Goal: Task Accomplishment & Management: Manage account settings

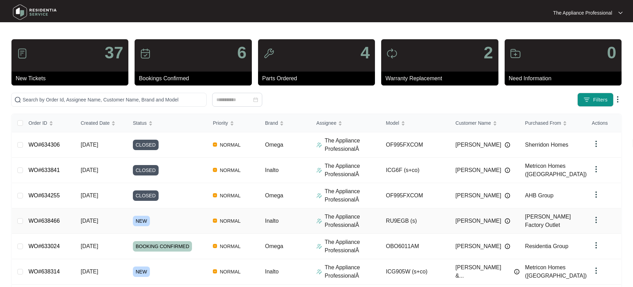
scroll to position [133, 0]
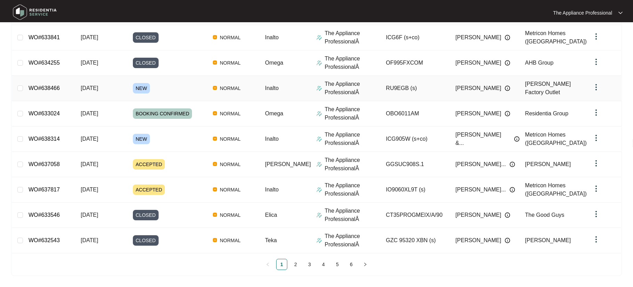
click at [98, 88] on span "[DATE]" at bounding box center [89, 88] width 17 height 6
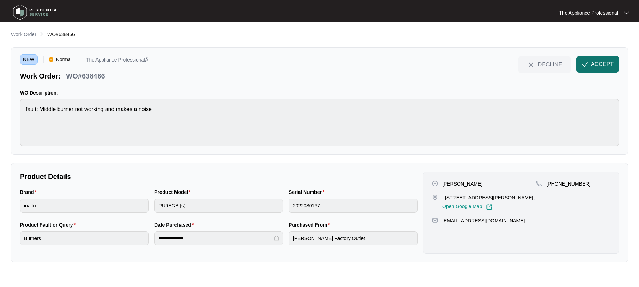
click at [599, 64] on span "ACCEPT" at bounding box center [602, 64] width 23 height 8
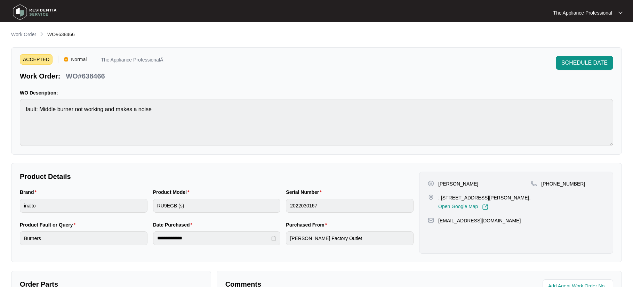
click at [24, 9] on img at bounding box center [34, 12] width 49 height 21
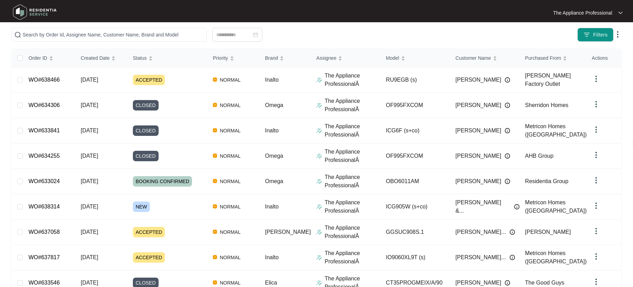
scroll to position [75, 0]
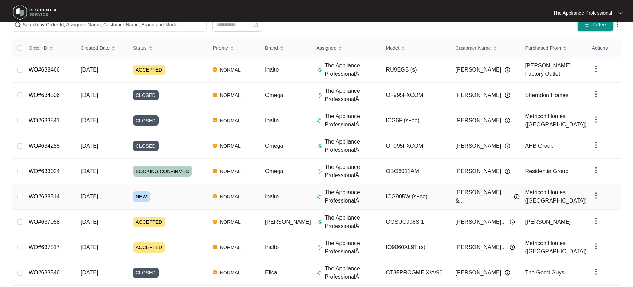
click at [97, 199] on span "[DATE]" at bounding box center [89, 197] width 17 height 6
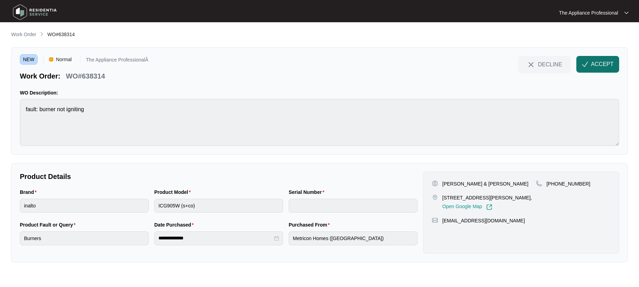
click at [593, 67] on span "ACCEPT" at bounding box center [602, 64] width 23 height 8
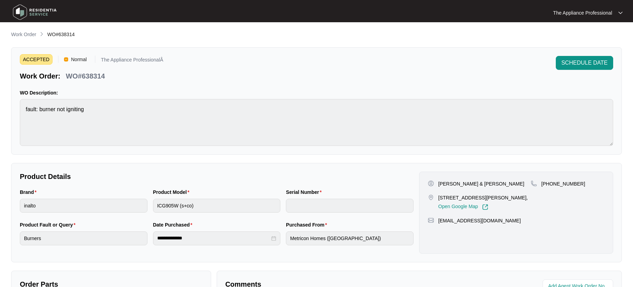
click at [20, 16] on img at bounding box center [34, 12] width 49 height 21
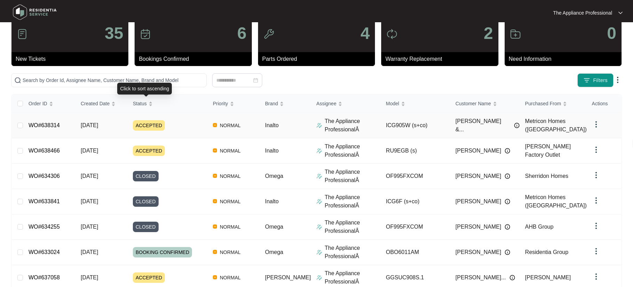
scroll to position [133, 0]
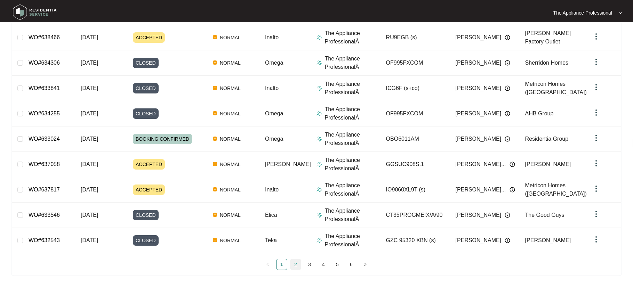
click at [294, 267] on link "2" at bounding box center [296, 265] width 10 height 10
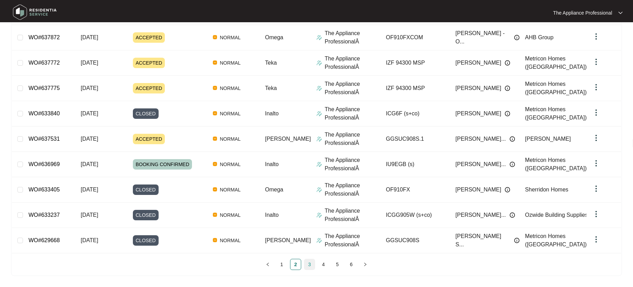
click at [310, 265] on link "3" at bounding box center [310, 265] width 10 height 10
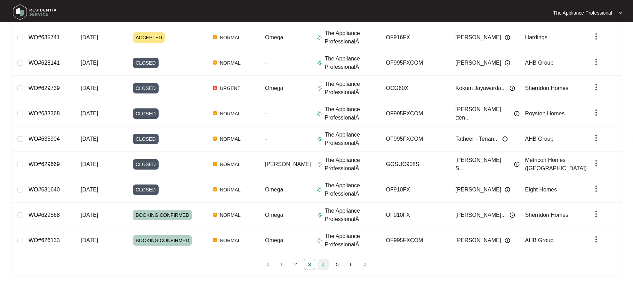
click at [324, 266] on link "4" at bounding box center [323, 265] width 10 height 10
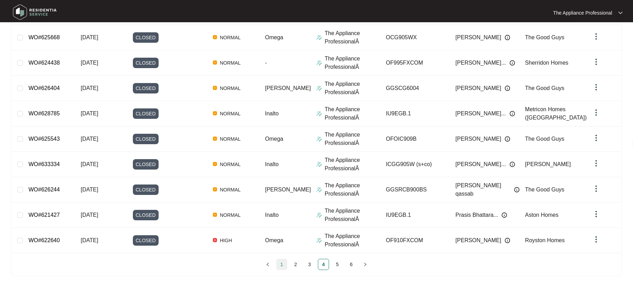
click at [285, 266] on link "1" at bounding box center [282, 265] width 10 height 10
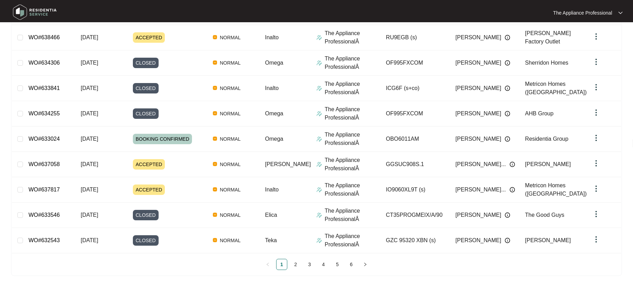
click at [24, 11] on img at bounding box center [34, 12] width 49 height 21
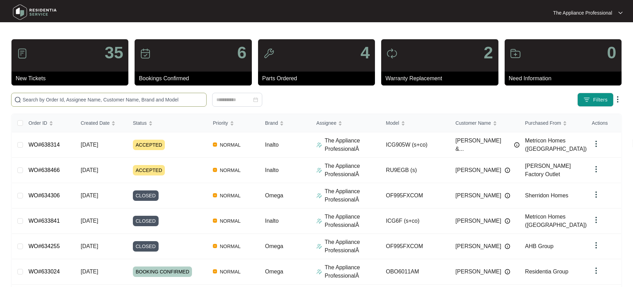
click at [44, 97] on input "text" at bounding box center [113, 100] width 181 height 8
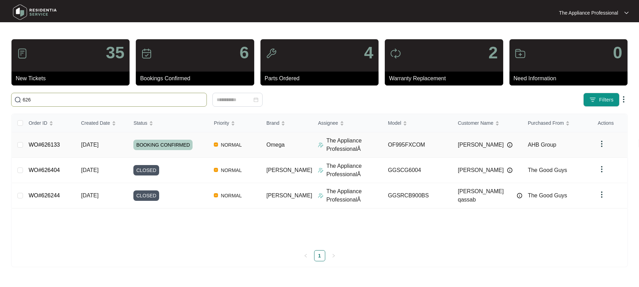
type input "626"
click at [42, 144] on link "WO#626133" at bounding box center [44, 145] width 31 height 6
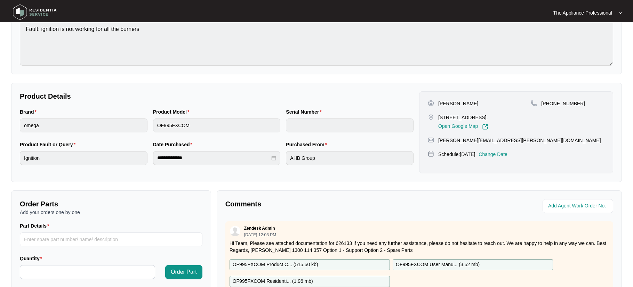
scroll to position [174, 0]
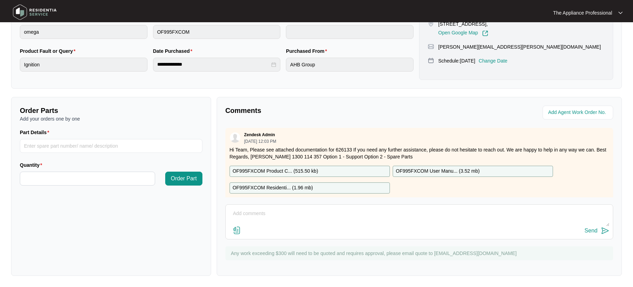
click at [281, 212] on textarea at bounding box center [419, 217] width 380 height 18
type textarea "Replaced wok tc and fitted a new circlip tested ok."
click at [601, 230] on img at bounding box center [605, 231] width 8 height 8
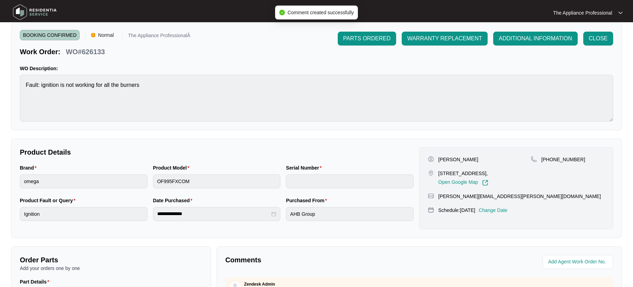
scroll to position [0, 0]
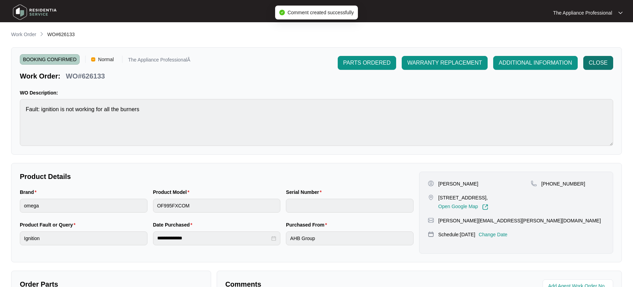
click at [603, 63] on span "CLOSE" at bounding box center [598, 63] width 19 height 8
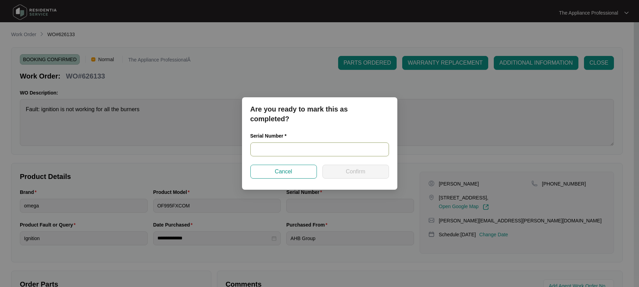
click at [308, 150] on input "text" at bounding box center [319, 150] width 139 height 14
type input "90004573231000096"
click at [344, 176] on button "Confirm" at bounding box center [355, 172] width 66 height 14
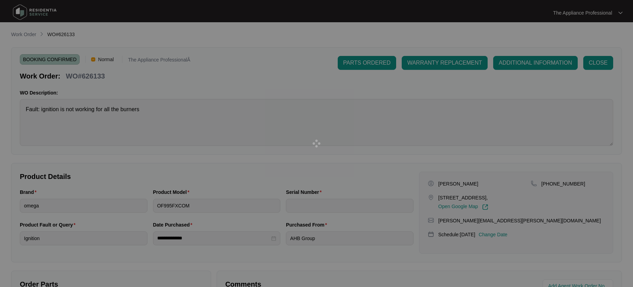
type input "90004573231000096"
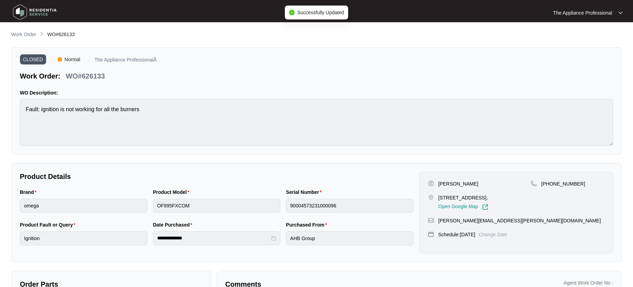
click at [23, 10] on img at bounding box center [34, 12] width 49 height 21
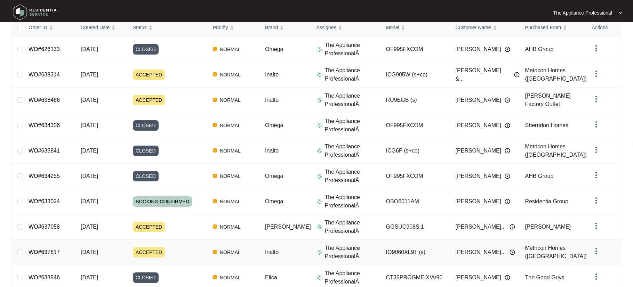
scroll to position [116, 0]
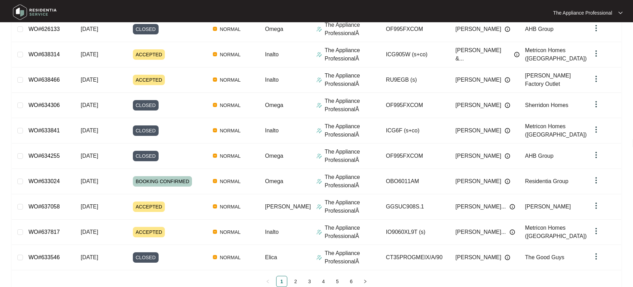
click at [25, 13] on img at bounding box center [34, 12] width 49 height 21
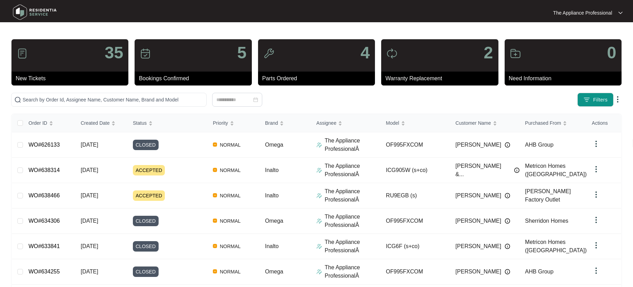
click at [25, 13] on img at bounding box center [34, 12] width 49 height 21
click at [48, 98] on input "text" at bounding box center [113, 100] width 181 height 8
paste input "637058"
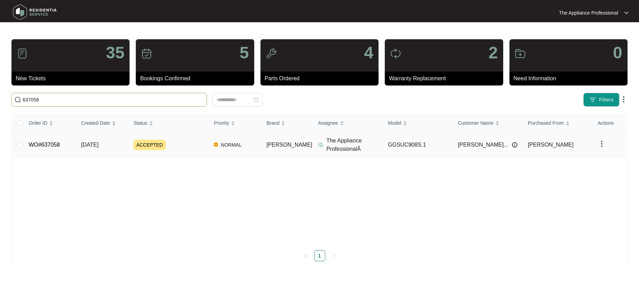
type input "637058"
click at [55, 146] on link "WO#637058" at bounding box center [44, 145] width 31 height 6
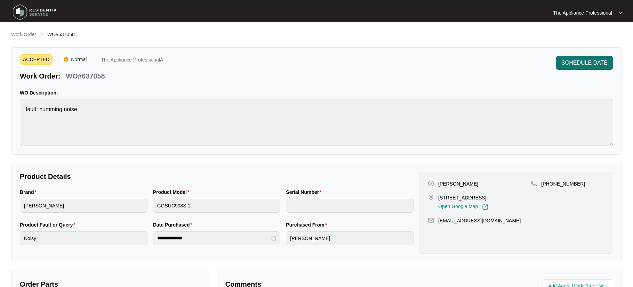
click at [586, 68] on button "SCHEDULE DATE" at bounding box center [584, 63] width 57 height 14
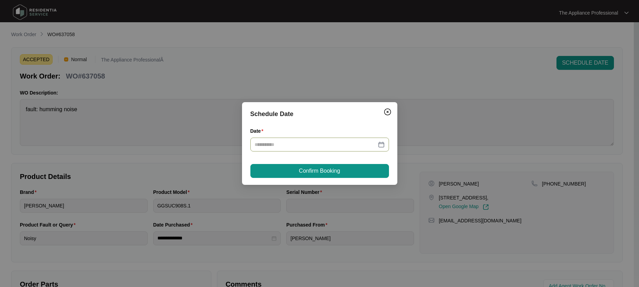
click at [380, 145] on div at bounding box center [319, 145] width 130 height 8
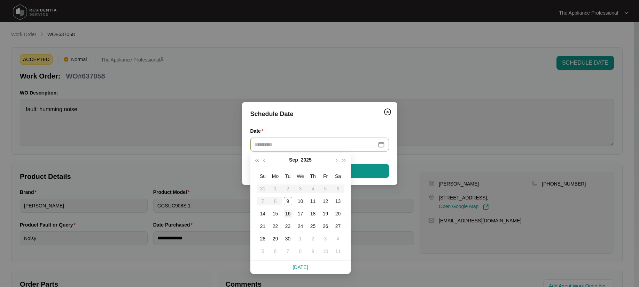
type input "**********"
click at [287, 212] on div "16" at bounding box center [288, 214] width 8 height 8
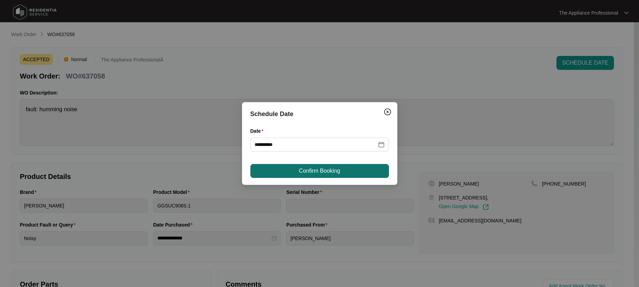
click at [307, 173] on span "Confirm Booking" at bounding box center [319, 171] width 41 height 8
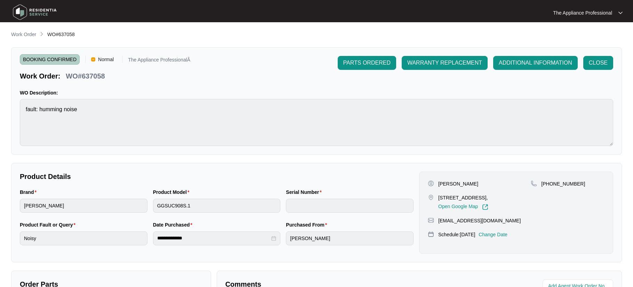
click at [20, 13] on img at bounding box center [34, 12] width 49 height 21
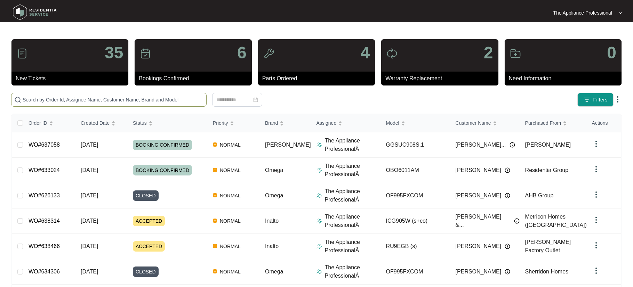
paste input "637817"
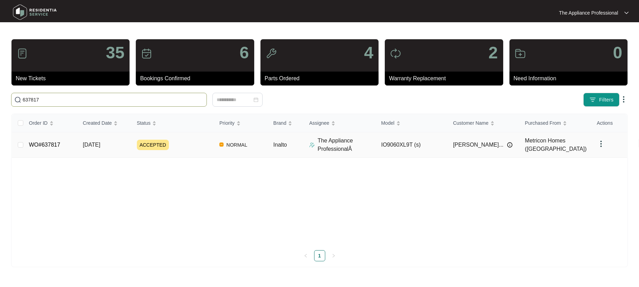
type input "637817"
click at [63, 144] on td "WO#637817" at bounding box center [50, 145] width 54 height 25
